Goal: Navigation & Orientation: Find specific page/section

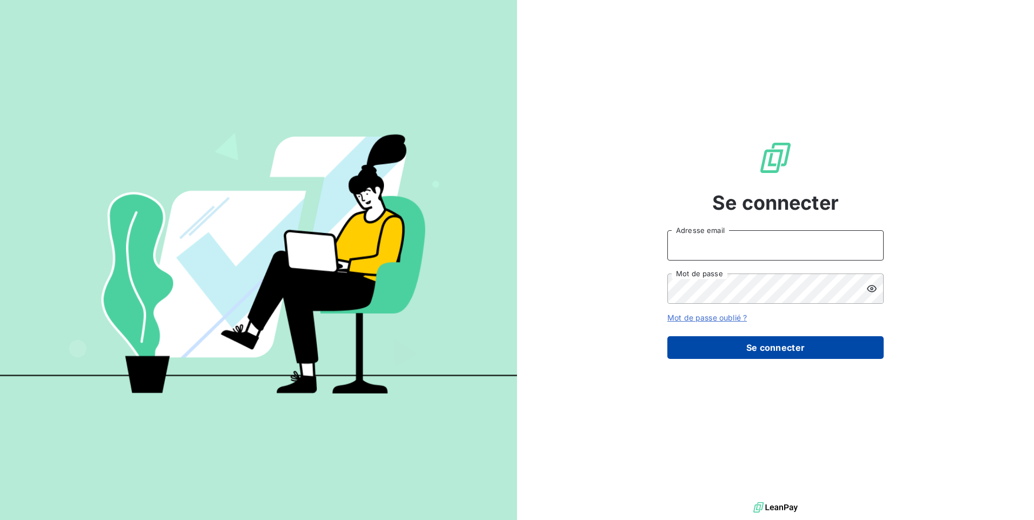
type input "[EMAIL_ADDRESS][DOMAIN_NAME]"
click at [768, 345] on button "Se connecter" at bounding box center [775, 347] width 216 height 23
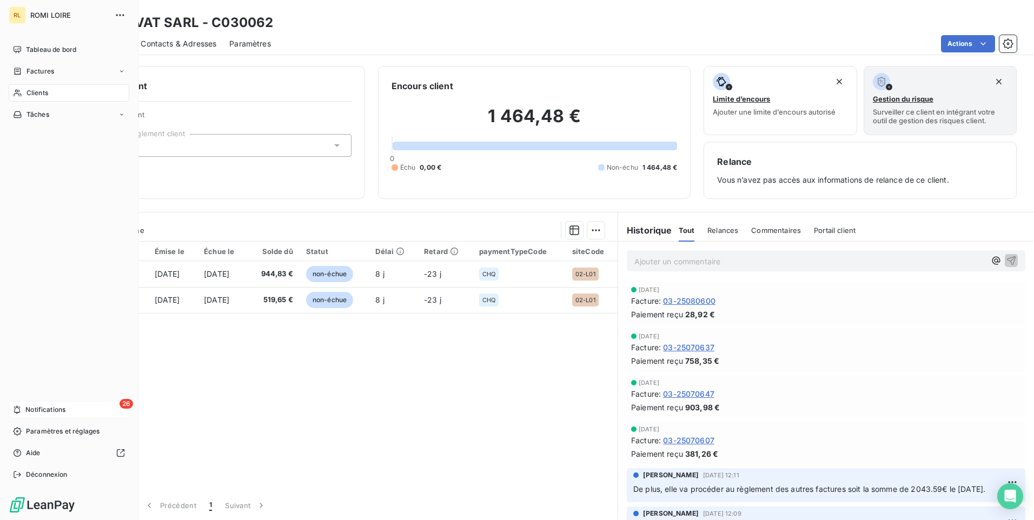
click at [64, 407] on span "Notifications" at bounding box center [45, 410] width 40 height 10
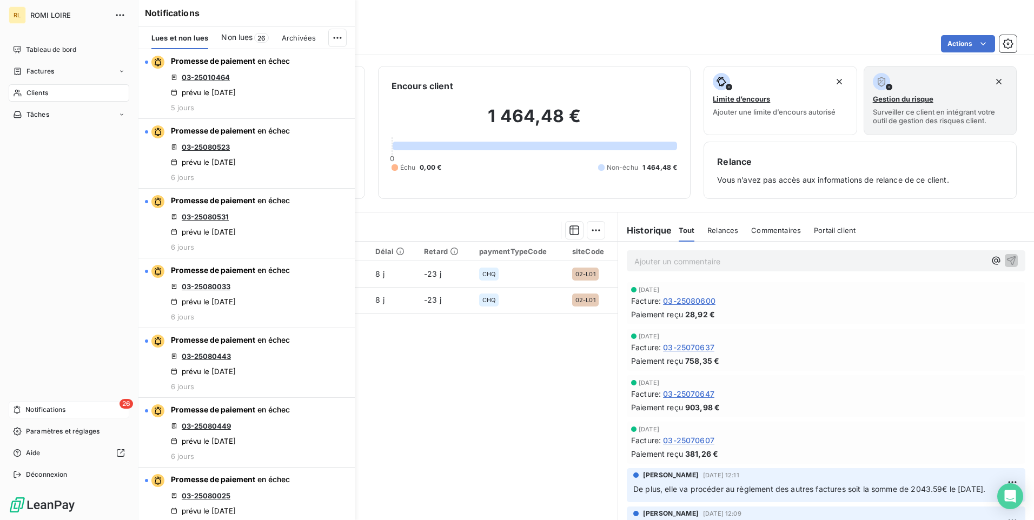
click at [41, 93] on span "Clients" at bounding box center [37, 93] width 22 height 10
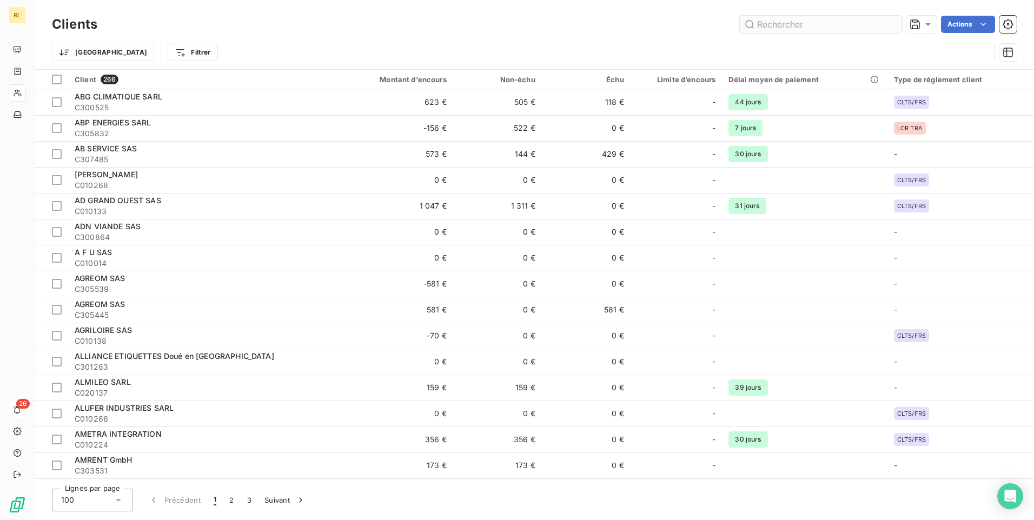
click at [769, 24] on input "text" at bounding box center [821, 24] width 162 height 17
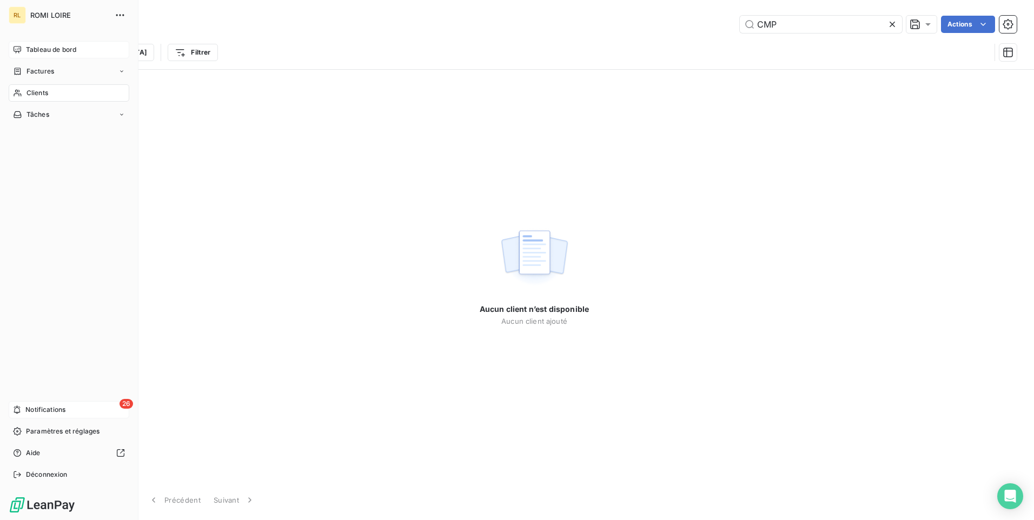
type input "CMP"
click at [45, 49] on span "Tableau de bord" at bounding box center [51, 50] width 50 height 10
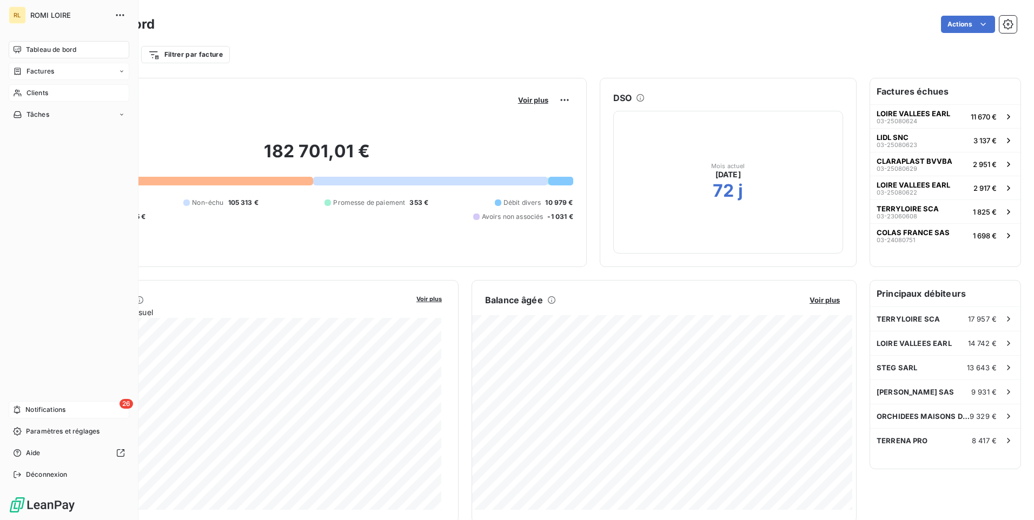
click at [37, 72] on span "Factures" at bounding box center [40, 72] width 28 height 10
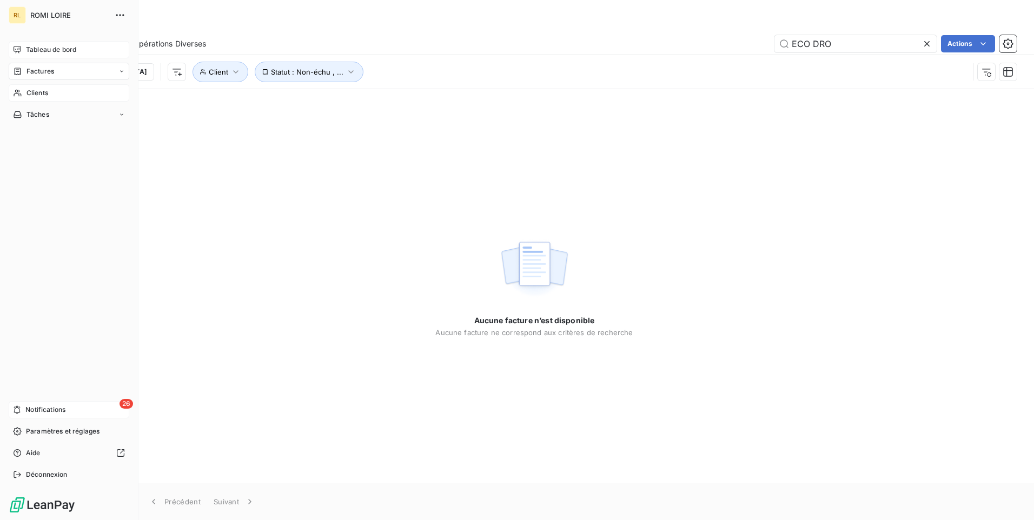
click at [39, 91] on span "Clients" at bounding box center [37, 93] width 22 height 10
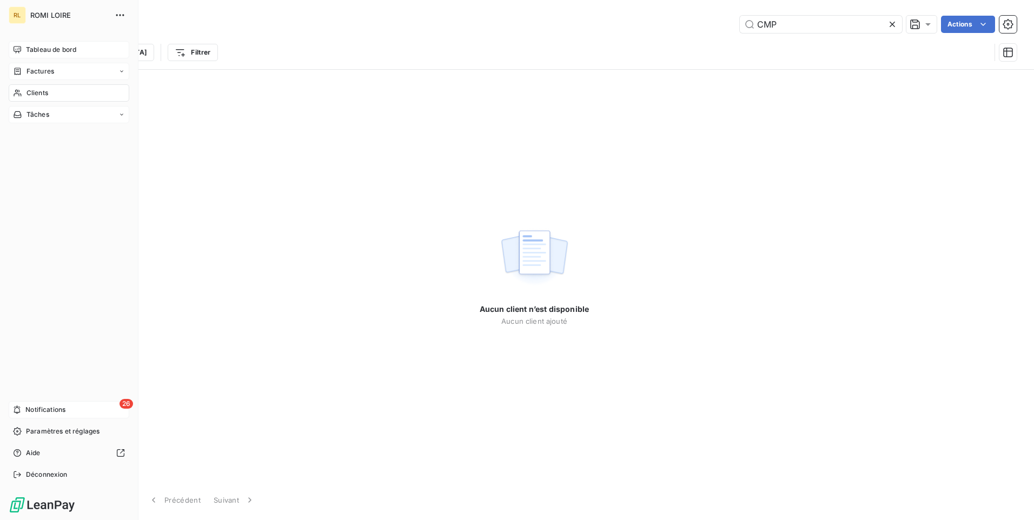
click at [42, 112] on span "Tâches" at bounding box center [37, 115] width 23 height 10
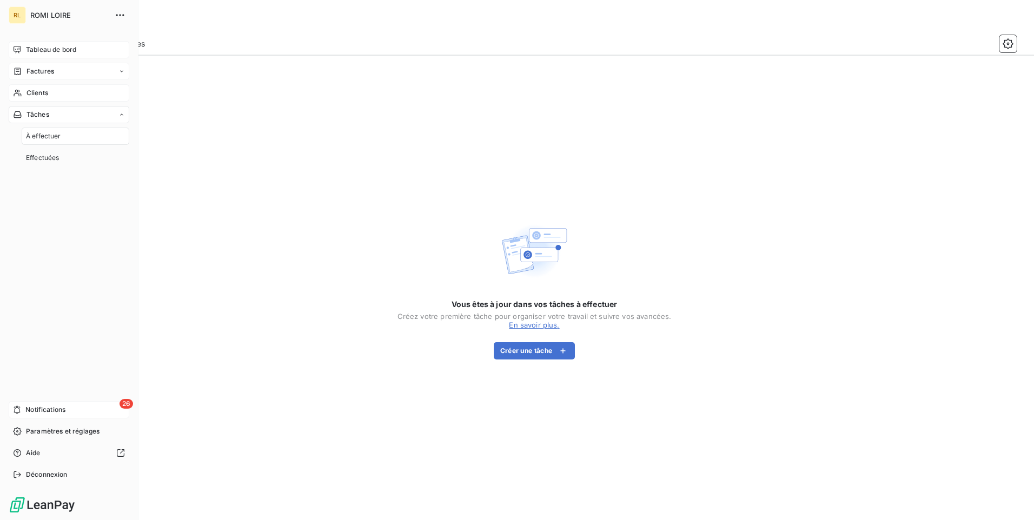
click at [47, 134] on span "À effectuer" at bounding box center [43, 136] width 35 height 10
click at [32, 92] on span "Clients" at bounding box center [37, 93] width 22 height 10
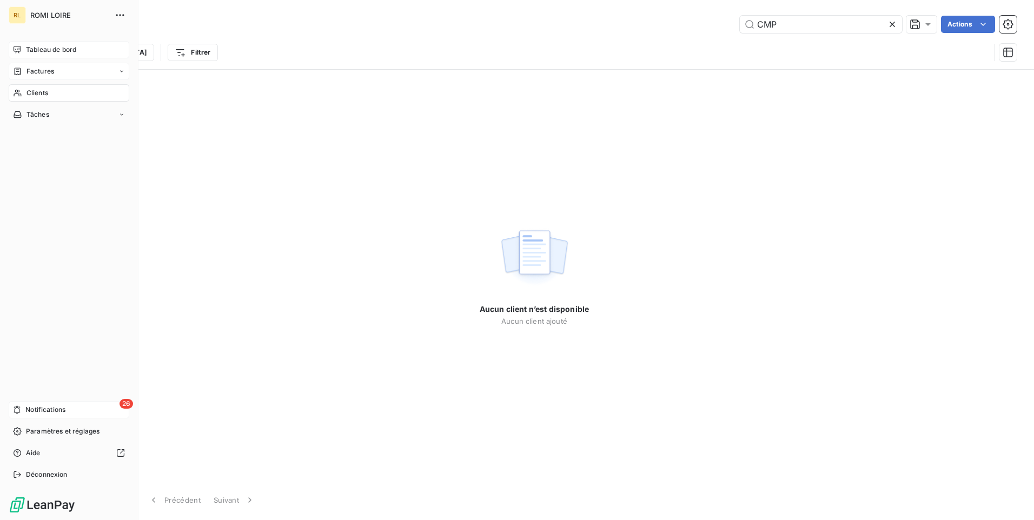
click at [41, 51] on span "Tableau de bord" at bounding box center [51, 50] width 50 height 10
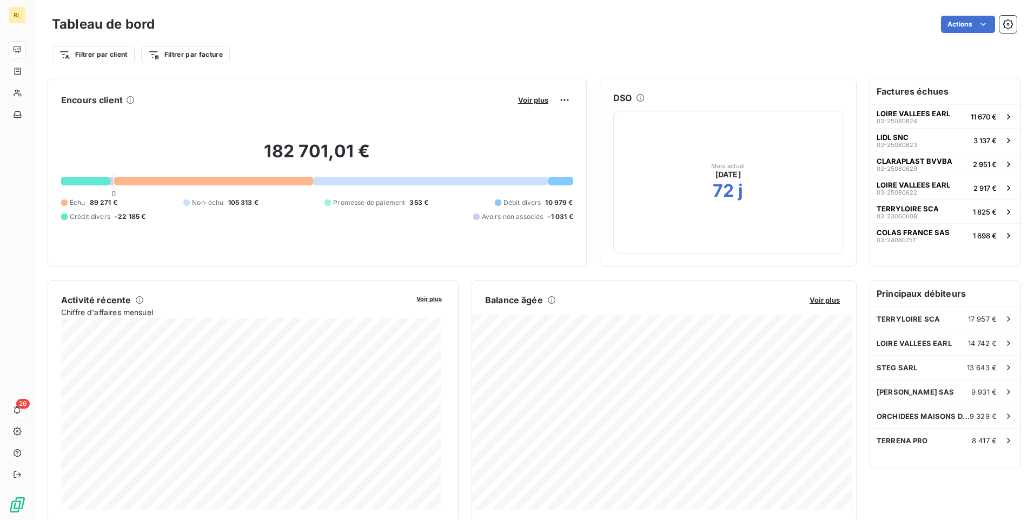
click at [782, 57] on html "RL 26 Tableau de bord Actions Filtrer par client Filtrer par facture Encours cl…" at bounding box center [517, 260] width 1034 height 520
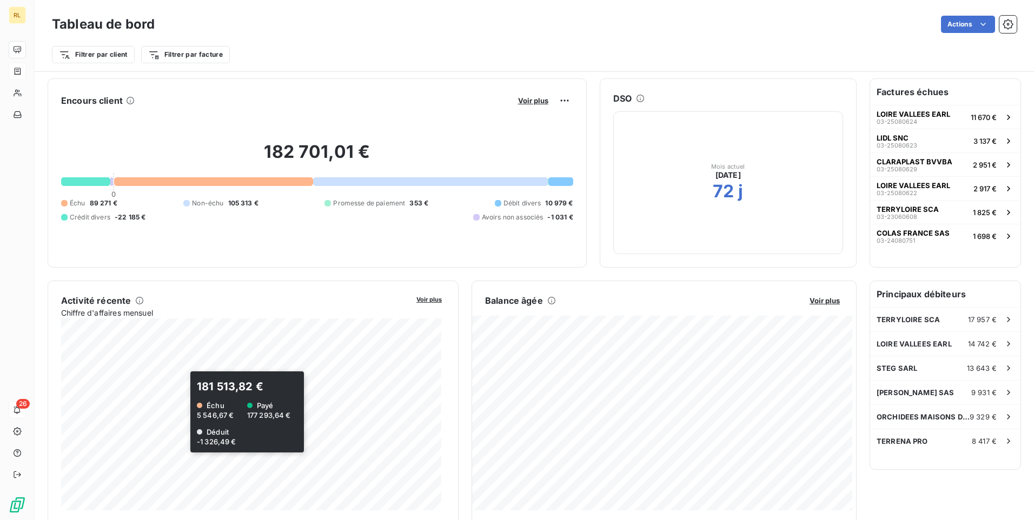
scroll to position [271, 0]
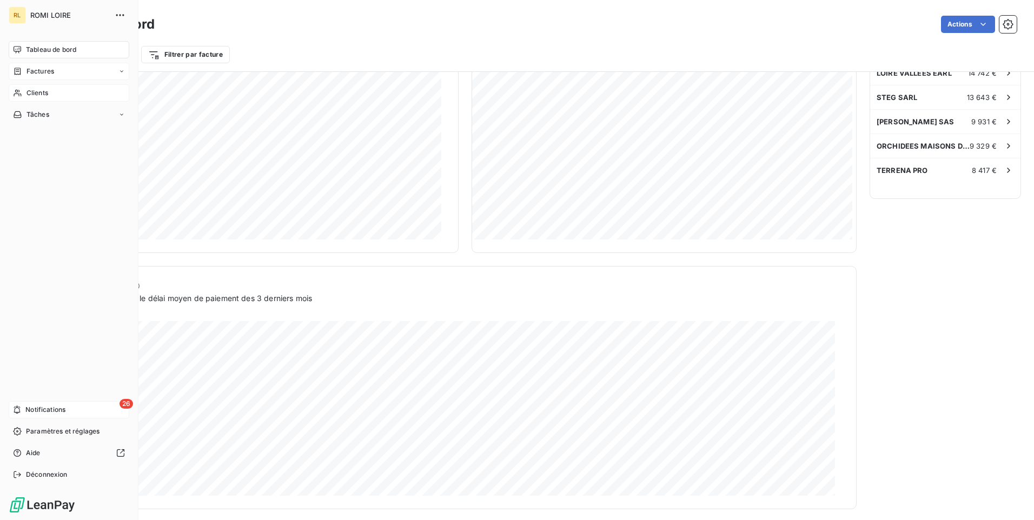
click at [35, 92] on span "Clients" at bounding box center [37, 93] width 22 height 10
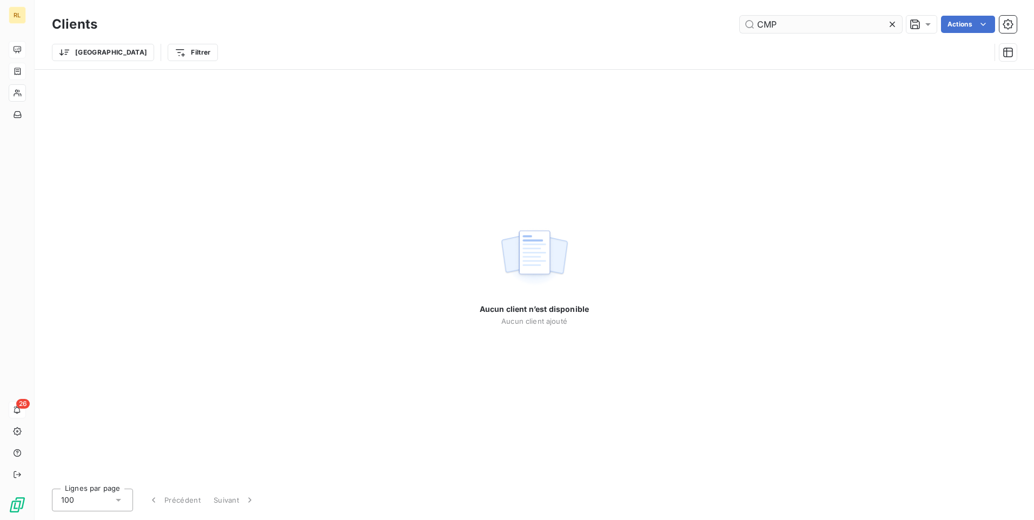
drag, startPoint x: 784, startPoint y: 21, endPoint x: 754, endPoint y: 24, distance: 29.4
click at [754, 24] on input "CMP" at bounding box center [821, 24] width 162 height 17
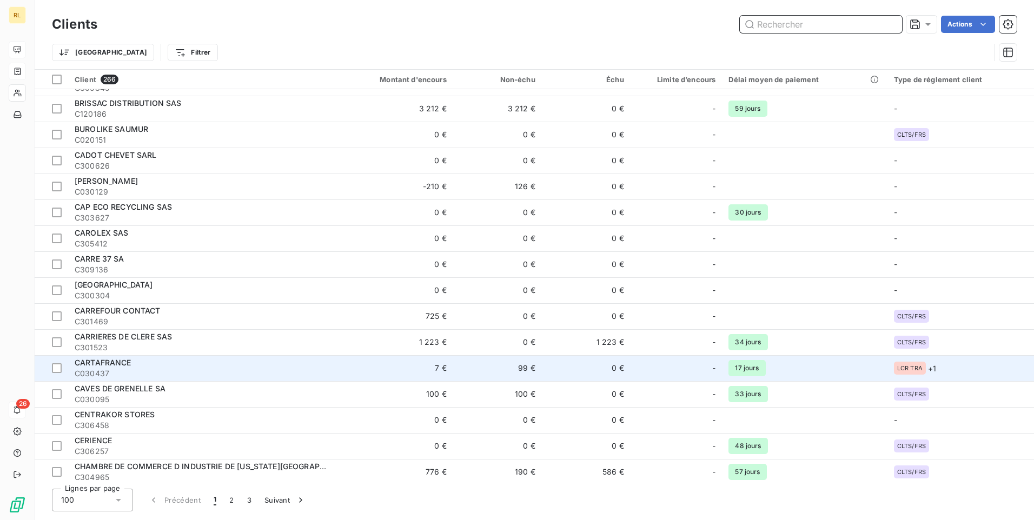
scroll to position [1352, 0]
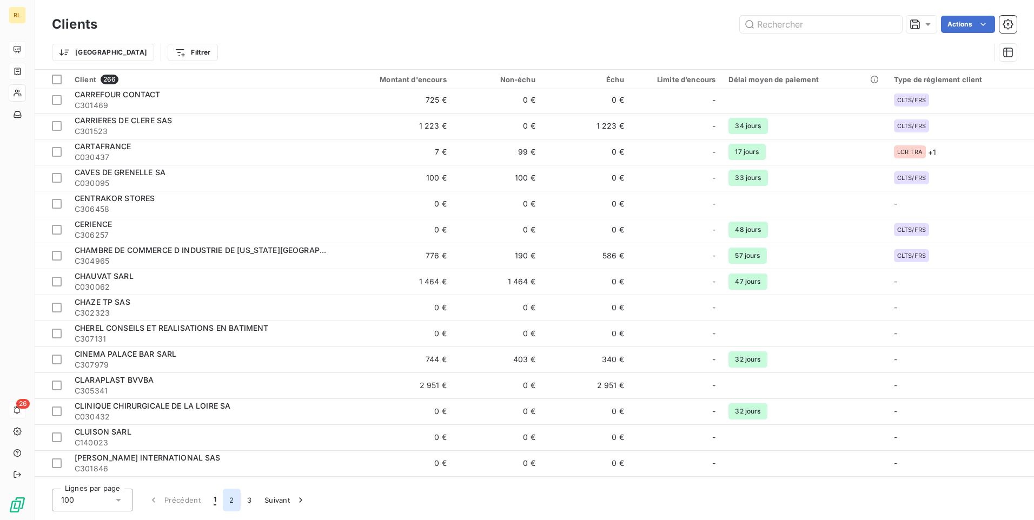
click at [233, 503] on button "2" at bounding box center [231, 500] width 17 height 23
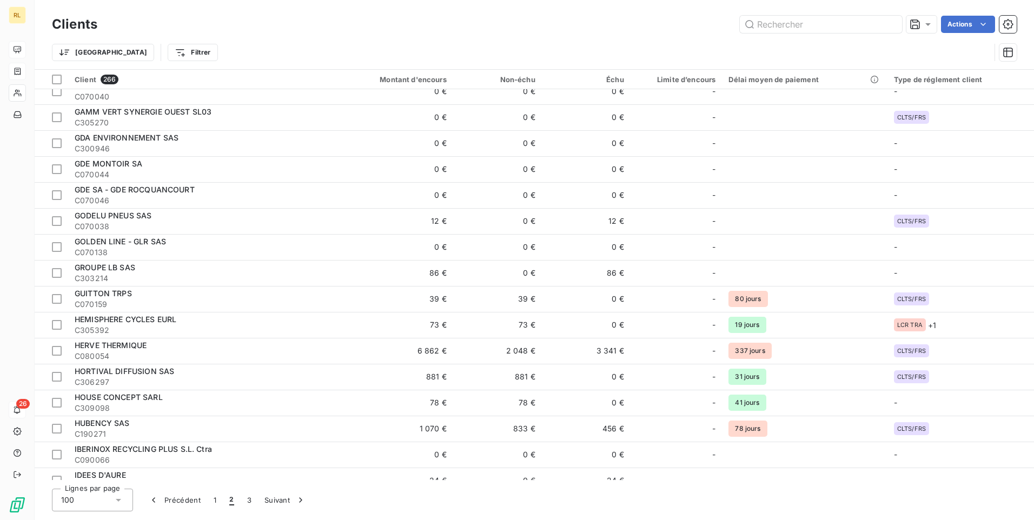
scroll to position [0, 0]
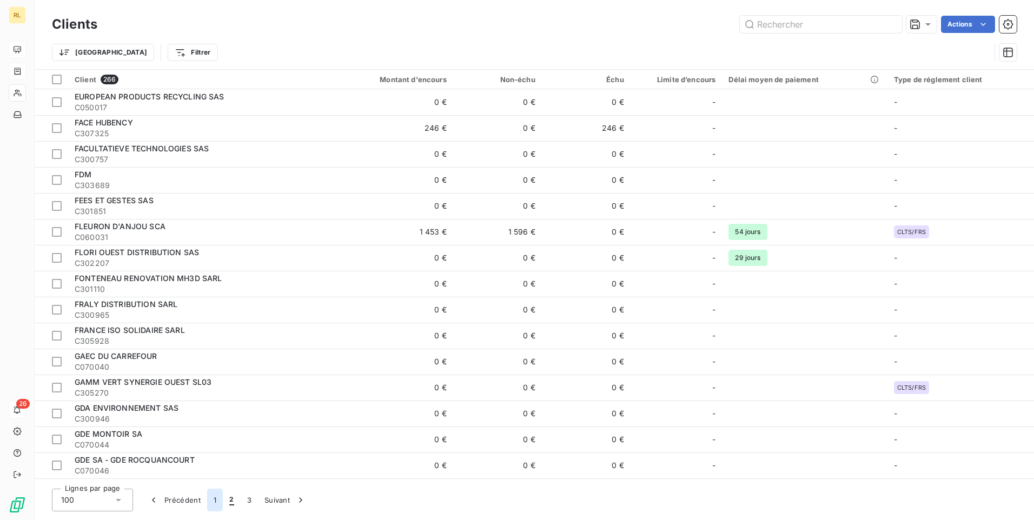
click at [214, 501] on button "1" at bounding box center [215, 500] width 16 height 23
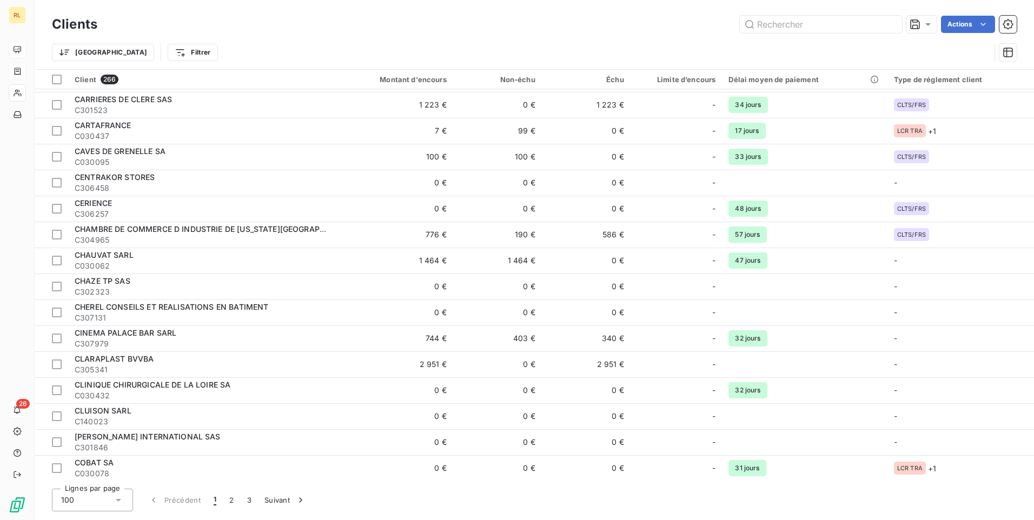
scroll to position [1352, 0]
